Goal: Task Accomplishment & Management: Complete application form

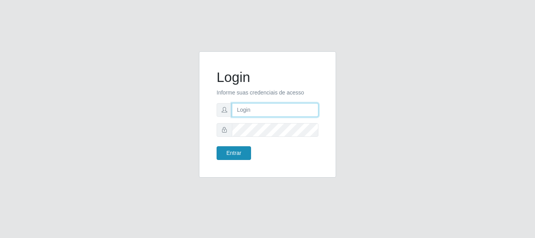
type input "[PERSON_NAME]"
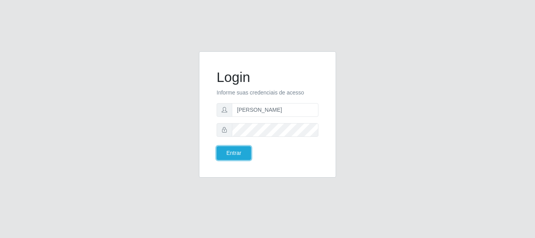
drag, startPoint x: 234, startPoint y: 152, endPoint x: 238, endPoint y: 141, distance: 11.9
click at [235, 152] on button "Entrar" at bounding box center [234, 153] width 34 height 14
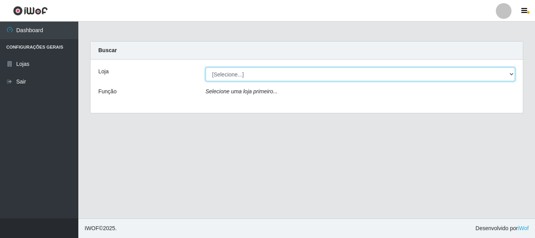
click at [243, 78] on select "[Selecione...] Bemais Supermercados - [GEOGRAPHIC_DATA]" at bounding box center [361, 74] width 310 height 14
select select "249"
click at [206, 67] on select "[Selecione...] Bemais Supermercados - [GEOGRAPHIC_DATA]" at bounding box center [361, 74] width 310 height 14
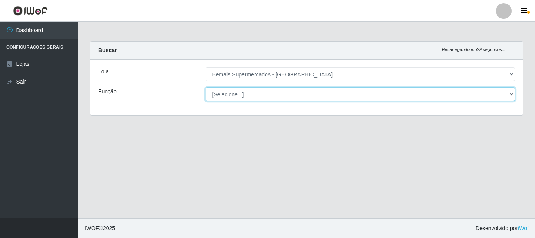
click at [244, 92] on select "[Selecione...] ASG ASG + ASG ++ Auxiliar de Depósito Auxiliar de Depósito + Aux…" at bounding box center [361, 94] width 310 height 14
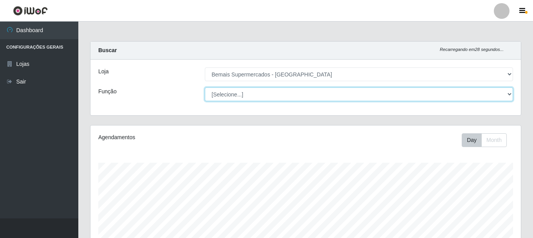
scroll to position [163, 430]
click at [205, 87] on select "[Selecione...] ASG ASG + ASG ++ Auxiliar de Depósito Auxiliar de Depósito + Aux…" at bounding box center [359, 94] width 308 height 14
drag, startPoint x: 285, startPoint y: 92, endPoint x: 283, endPoint y: 101, distance: 8.9
click at [285, 92] on select "[Selecione...] ASG ASG + ASG ++ Auxiliar de Depósito Auxiliar de Depósito + Aux…" at bounding box center [359, 94] width 308 height 14
select select "73"
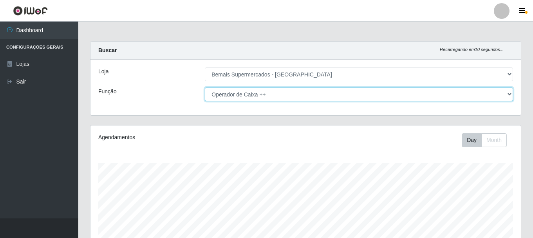
click at [205, 87] on select "[Selecione...] ASG ASG + ASG ++ Auxiliar de Depósito Auxiliar de Depósito + Aux…" at bounding box center [359, 94] width 308 height 14
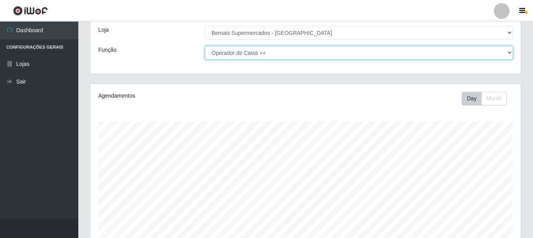
scroll to position [143, 0]
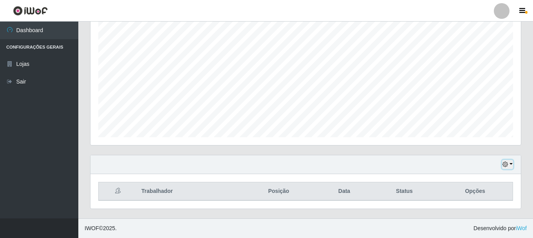
click at [505, 165] on icon "button" at bounding box center [505, 163] width 5 height 5
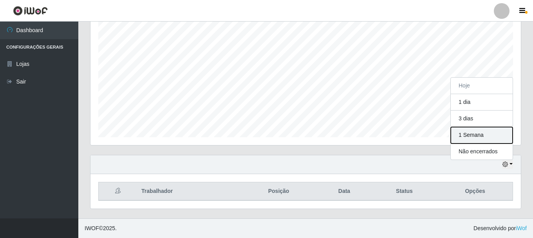
click at [495, 140] on button "1 Semana" at bounding box center [482, 135] width 62 height 16
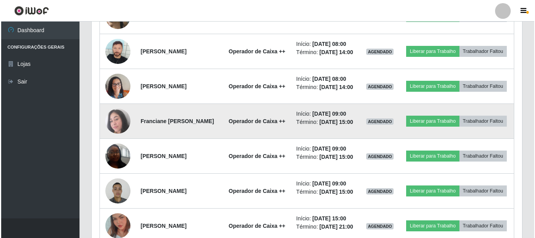
scroll to position [417, 0]
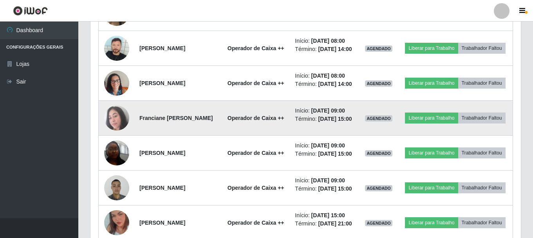
click at [121, 130] on img at bounding box center [116, 117] width 25 height 25
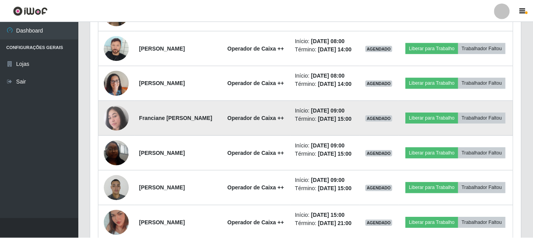
scroll to position [163, 427]
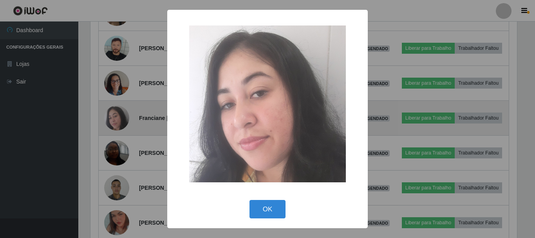
click at [119, 147] on div "× OK Cancel" at bounding box center [267, 119] width 535 height 238
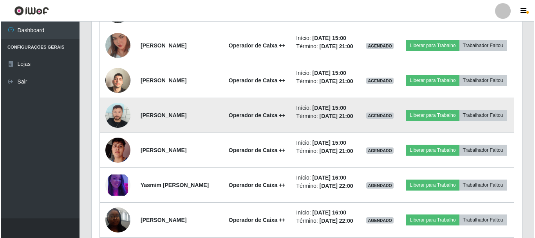
scroll to position [613, 0]
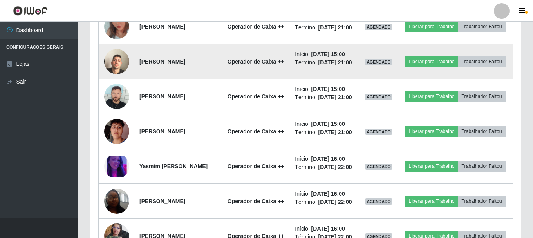
click at [114, 84] on img at bounding box center [116, 61] width 25 height 45
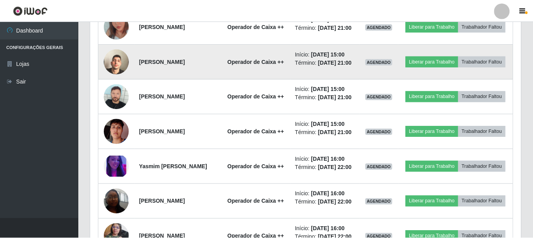
scroll to position [163, 427]
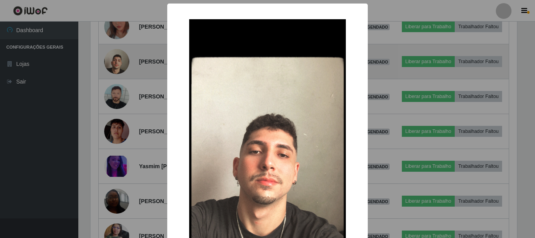
drag, startPoint x: 114, startPoint y: 124, endPoint x: 110, endPoint y: 130, distance: 7.5
click at [114, 124] on div "× OK Cancel" at bounding box center [267, 119] width 535 height 238
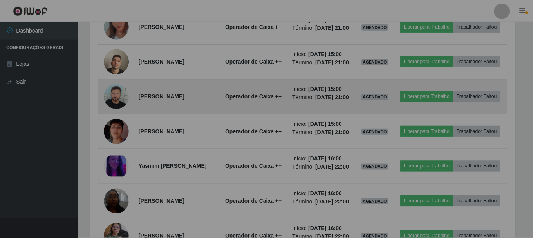
scroll to position [163, 430]
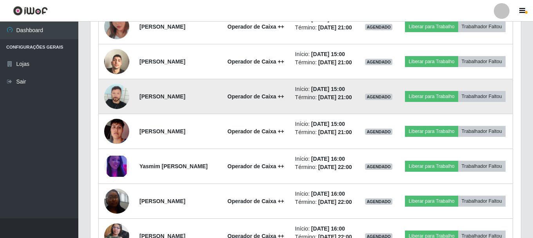
click at [118, 109] on img at bounding box center [116, 96] width 25 height 25
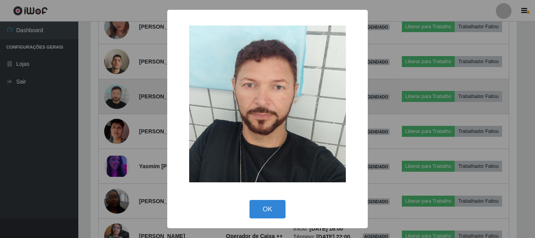
click at [118, 156] on div "× OK Cancel" at bounding box center [267, 119] width 535 height 238
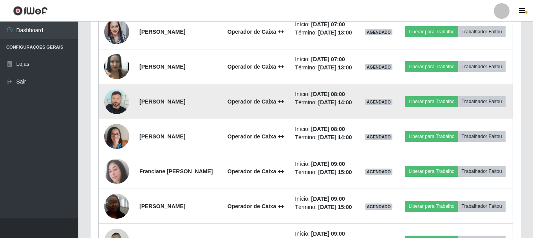
scroll to position [403, 0]
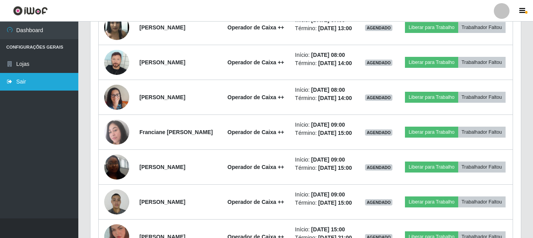
click at [30, 78] on link "Sair" at bounding box center [39, 82] width 78 height 18
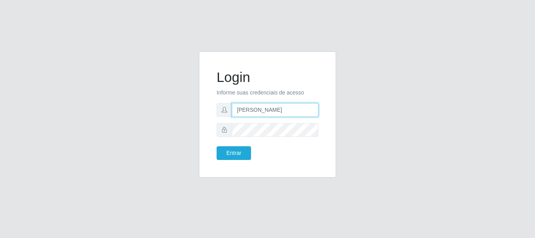
click at [295, 104] on input "[PERSON_NAME]" at bounding box center [275, 110] width 87 height 14
type input "a"
type input "flaviana@b3ruas"
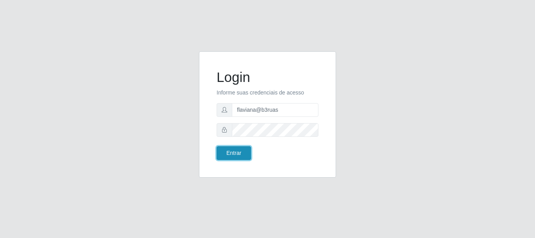
click at [237, 150] on button "Entrar" at bounding box center [234, 153] width 34 height 14
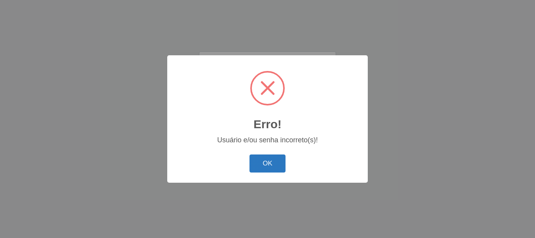
drag, startPoint x: 270, startPoint y: 164, endPoint x: 258, endPoint y: 128, distance: 38.3
click at [270, 164] on button "OK" at bounding box center [268, 163] width 36 height 18
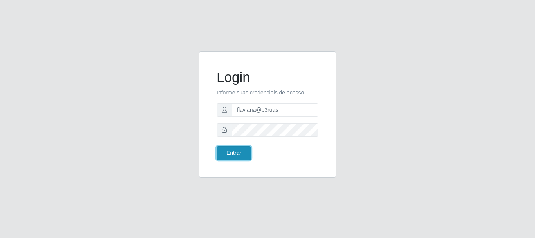
click at [236, 155] on button "Entrar" at bounding box center [234, 153] width 34 height 14
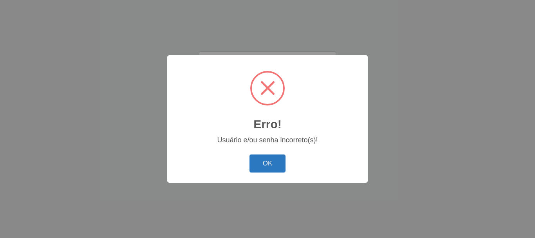
click at [268, 156] on button "OK" at bounding box center [268, 163] width 36 height 18
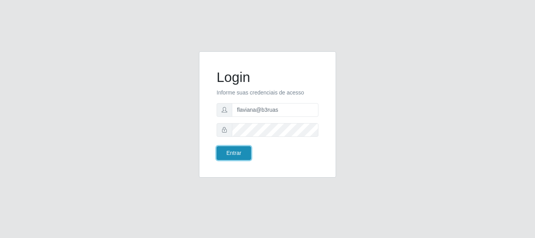
click at [230, 152] on button "Entrar" at bounding box center [234, 153] width 34 height 14
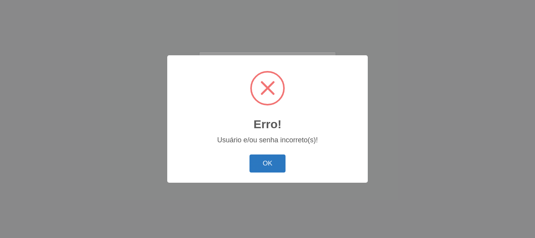
click at [266, 155] on button "OK" at bounding box center [268, 163] width 36 height 18
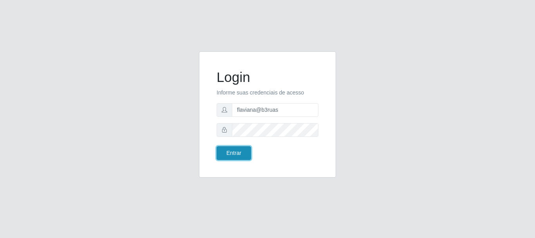
click at [228, 151] on button "Entrar" at bounding box center [234, 153] width 34 height 14
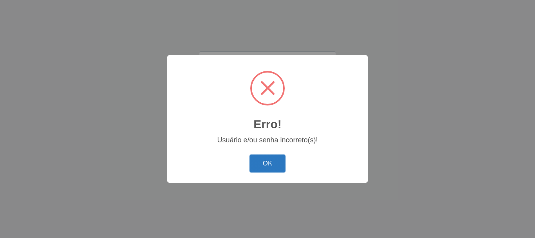
click at [257, 163] on button "OK" at bounding box center [268, 163] width 36 height 18
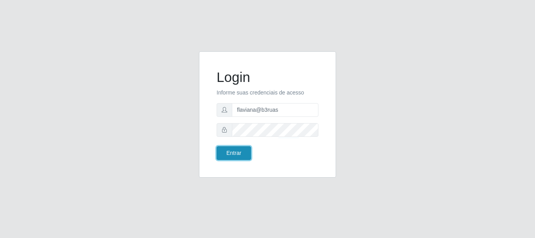
click at [232, 157] on button "Entrar" at bounding box center [234, 153] width 34 height 14
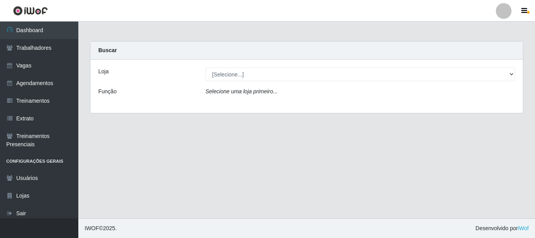
click at [421, 99] on div "Loja [Selecione...] Bemais Supermercados - Três Ruas Função Selecione uma loja …" at bounding box center [306, 86] width 432 height 53
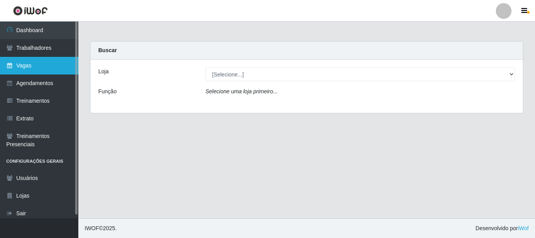
click at [42, 69] on link "Vagas" at bounding box center [39, 66] width 78 height 18
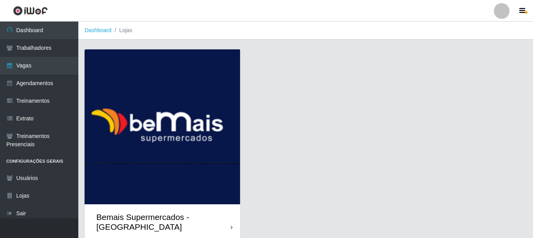
click at [228, 219] on div "Bemais Supermercados - [GEOGRAPHIC_DATA]" at bounding box center [163, 221] width 156 height 35
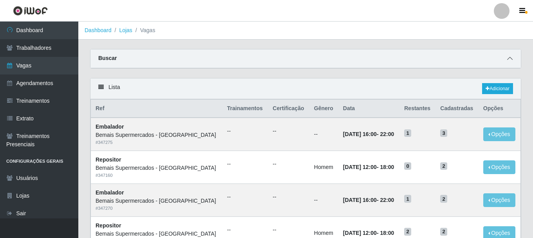
click at [508, 60] on icon at bounding box center [509, 58] width 5 height 5
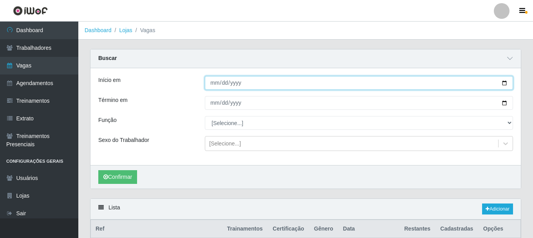
click at [502, 83] on input "Início em" at bounding box center [359, 83] width 308 height 14
type input "[DATE]"
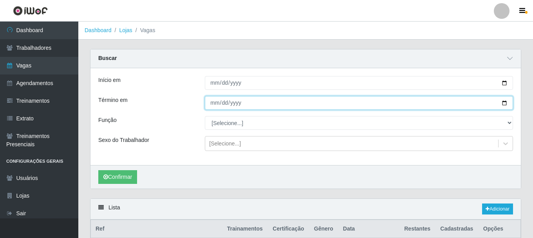
drag, startPoint x: 506, startPoint y: 102, endPoint x: 414, endPoint y: 122, distance: 94.7
click at [505, 102] on input "Término em" at bounding box center [359, 103] width 308 height 14
type input "[DATE]"
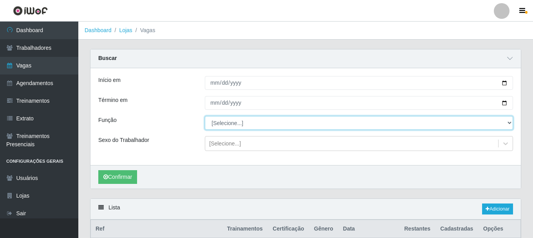
click at [293, 125] on select "[Selecione...] ASG ASG + ASG ++ Auxiliar de Depósito Auxiliar de Depósito + Aux…" at bounding box center [359, 123] width 308 height 14
select select "72"
click at [205, 116] on select "[Selecione...] ASG ASG + ASG ++ Auxiliar de Depósito Auxiliar de Depósito + Aux…" at bounding box center [359, 123] width 308 height 14
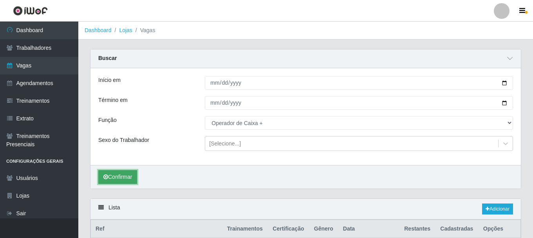
click at [128, 178] on button "Confirmar" at bounding box center [117, 177] width 39 height 14
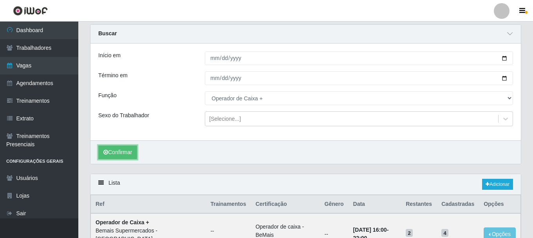
scroll to position [24, 0]
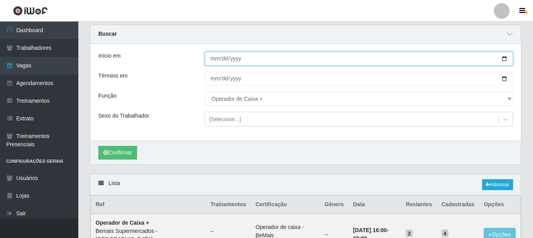
click at [501, 59] on input "[DATE]" at bounding box center [359, 59] width 308 height 14
type input "[DATE]"
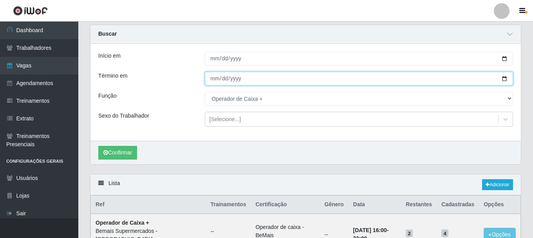
drag, startPoint x: 504, startPoint y: 78, endPoint x: 435, endPoint y: 96, distance: 71.6
click at [505, 78] on input "[DATE]" at bounding box center [359, 79] width 308 height 14
type input "[DATE]"
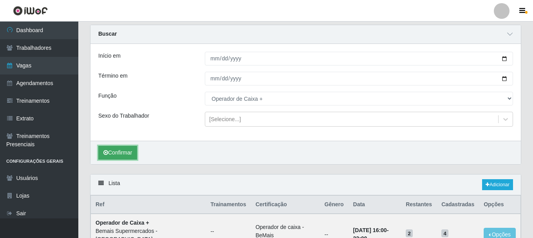
click at [126, 148] on button "Confirmar" at bounding box center [117, 153] width 39 height 14
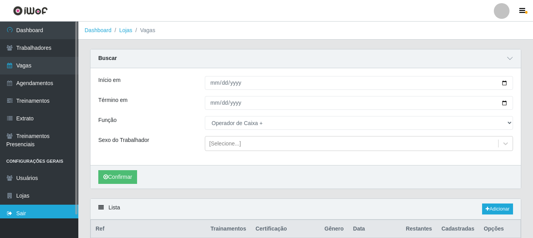
click at [35, 210] on link "Sair" at bounding box center [39, 213] width 78 height 18
